Goal: Check status: Check status

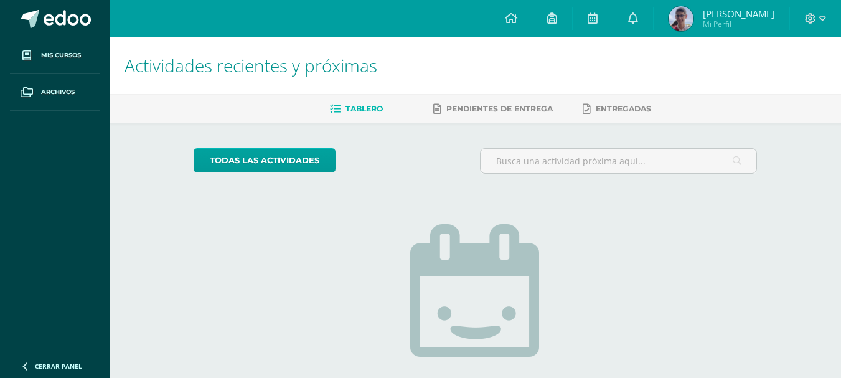
click at [733, 24] on span "Mi Perfil" at bounding box center [739, 24] width 72 height 11
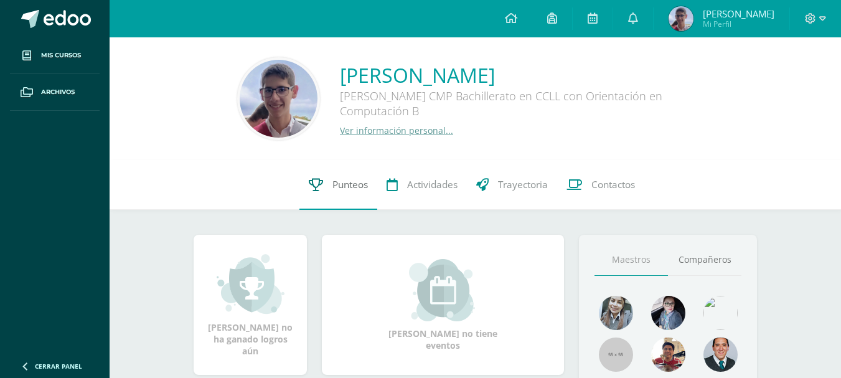
click at [348, 181] on span "Punteos" at bounding box center [349, 184] width 35 height 13
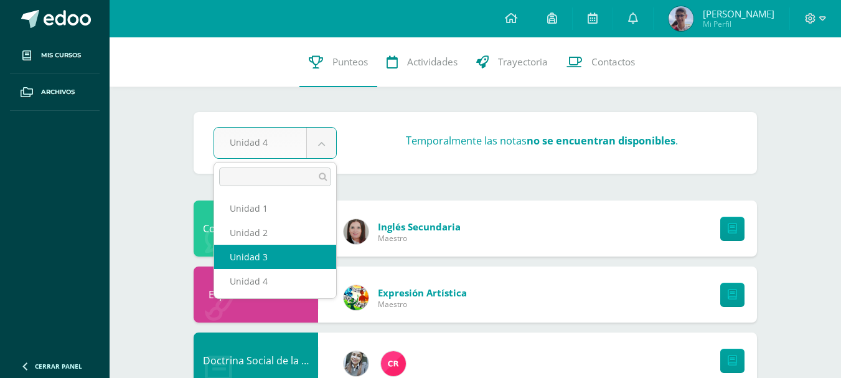
select select "Unidad 3"
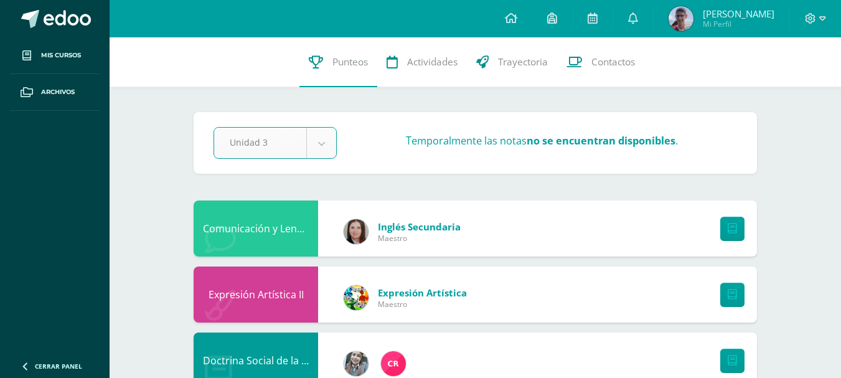
scroll to position [374, 0]
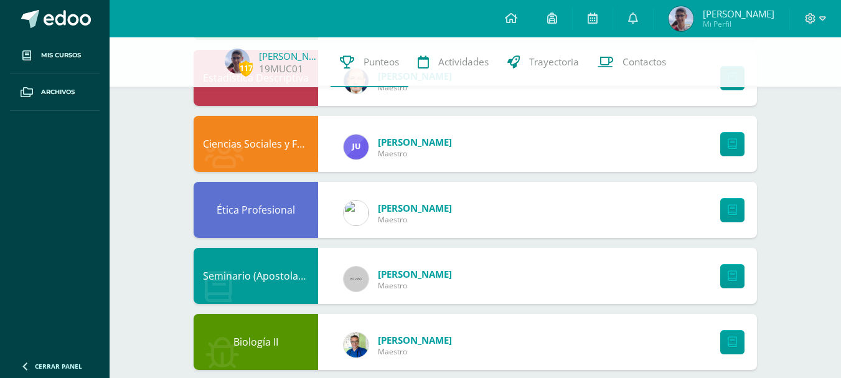
scroll to position [1086, 0]
